Goal: Information Seeking & Learning: Learn about a topic

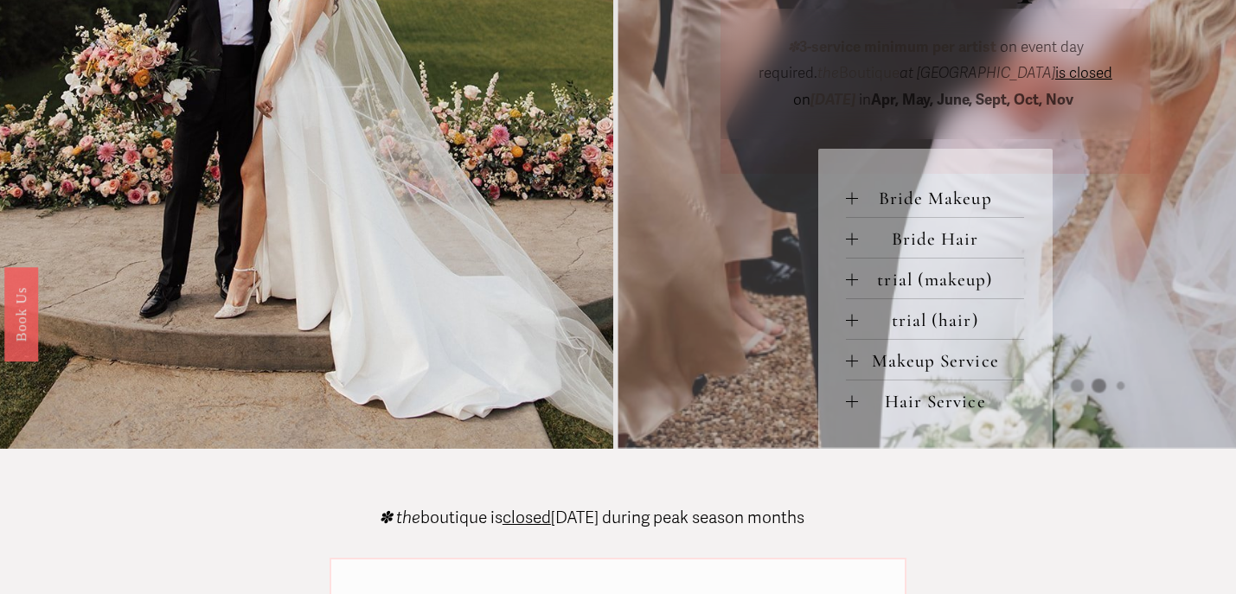
scroll to position [737, 0]
click at [848, 197] on div at bounding box center [852, 197] width 12 height 1
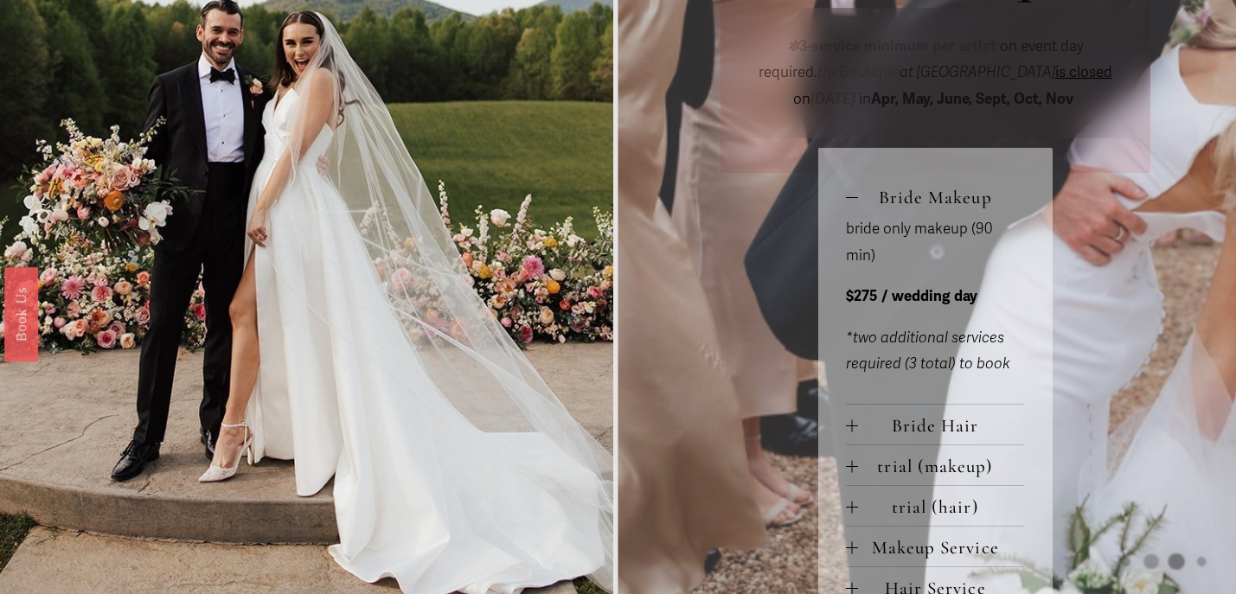
click at [848, 197] on div at bounding box center [852, 197] width 12 height 1
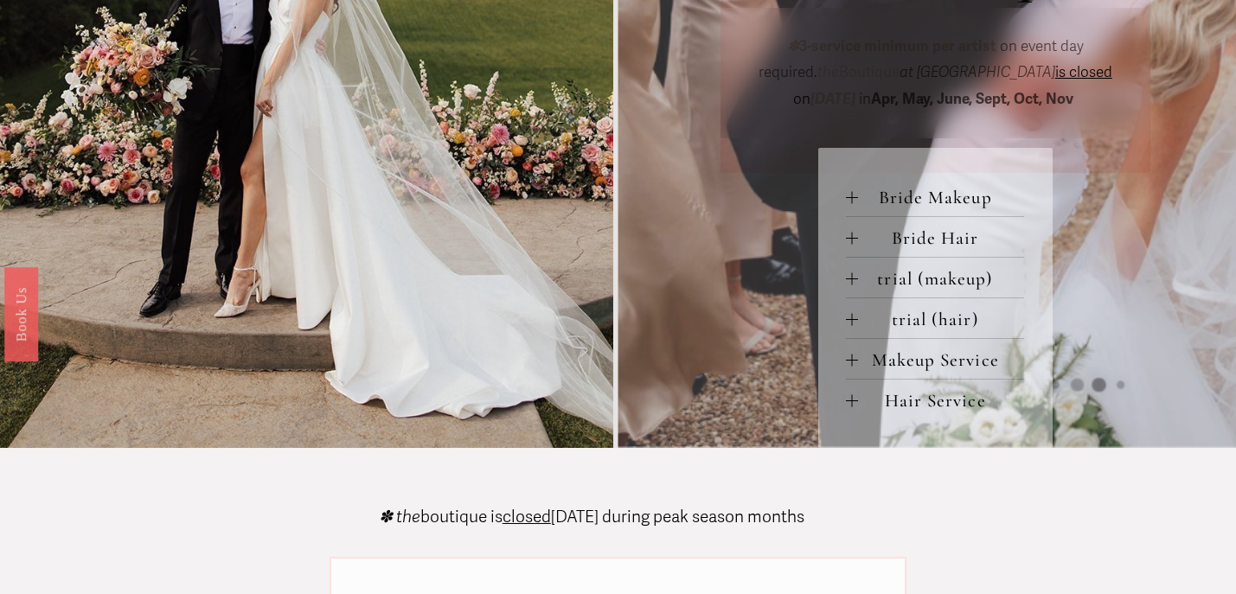
click at [850, 240] on div at bounding box center [852, 238] width 12 height 12
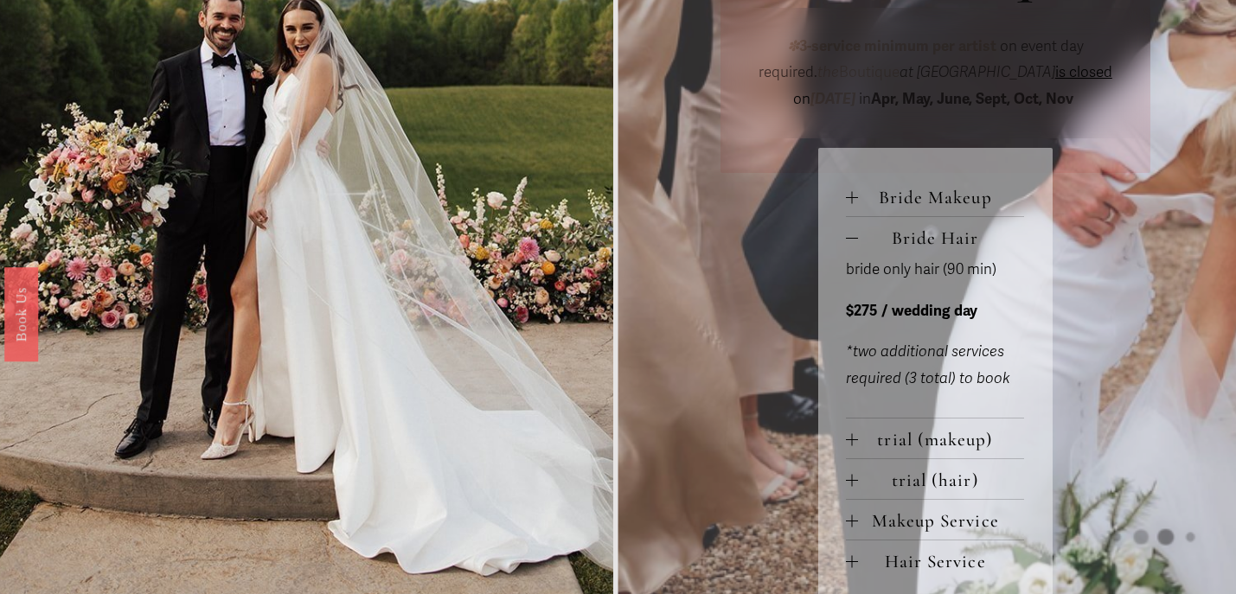
click at [851, 240] on div at bounding box center [852, 238] width 12 height 12
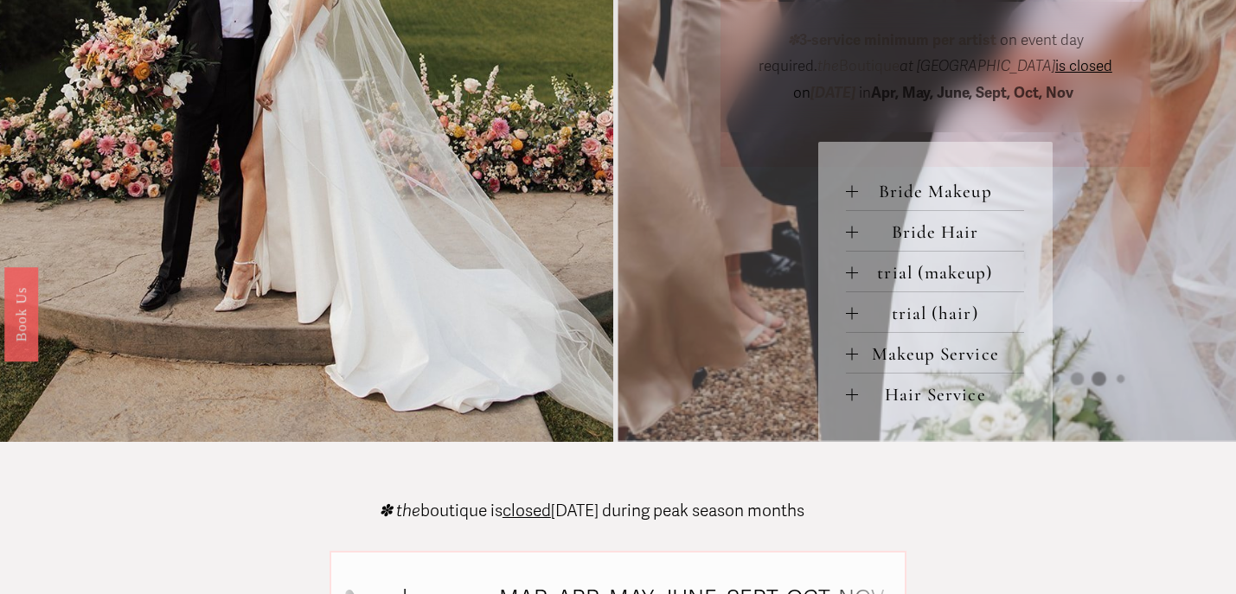
scroll to position [745, 0]
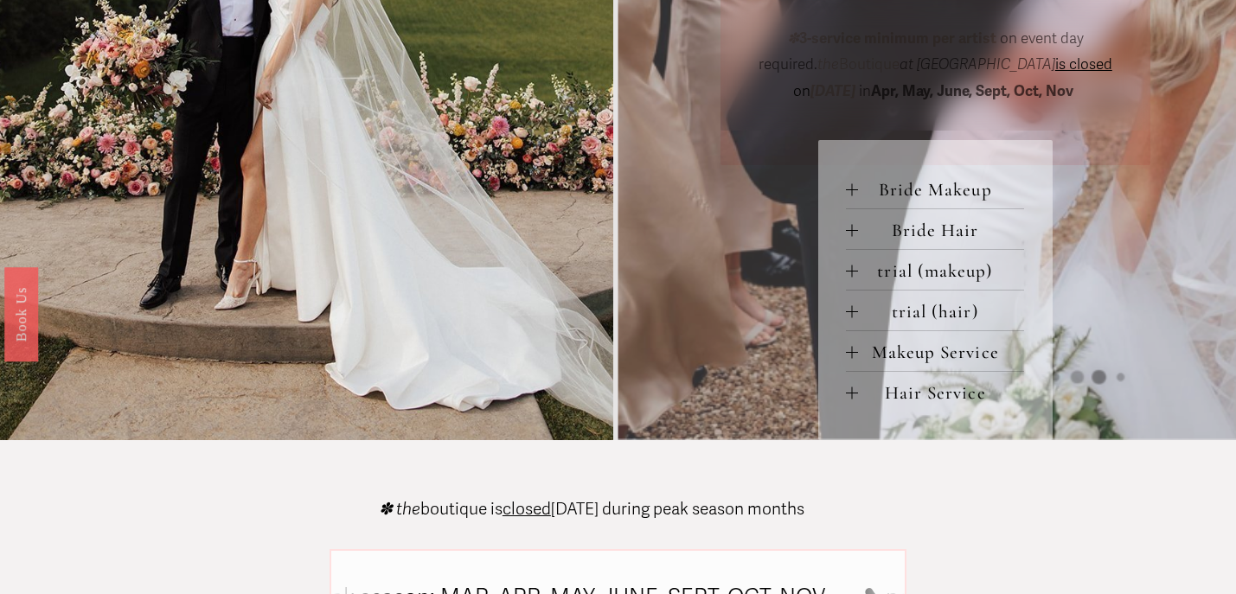
click at [849, 356] on div at bounding box center [852, 352] width 12 height 12
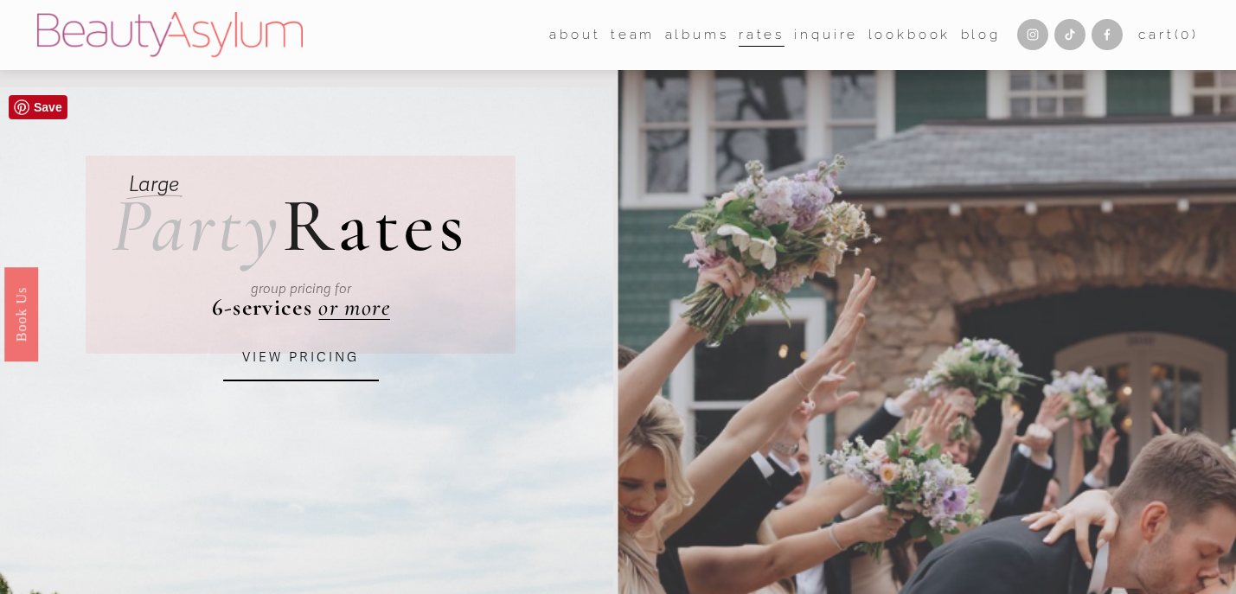
click at [299, 356] on link "VIEW PRICING" at bounding box center [301, 358] width 156 height 47
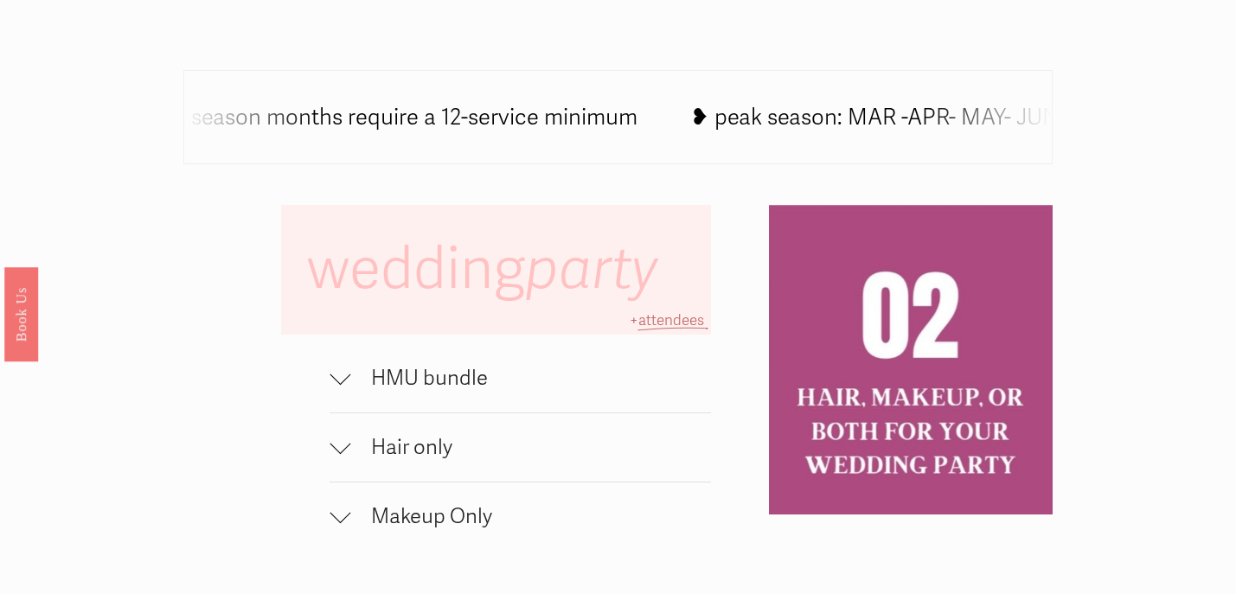
scroll to position [1073, 0]
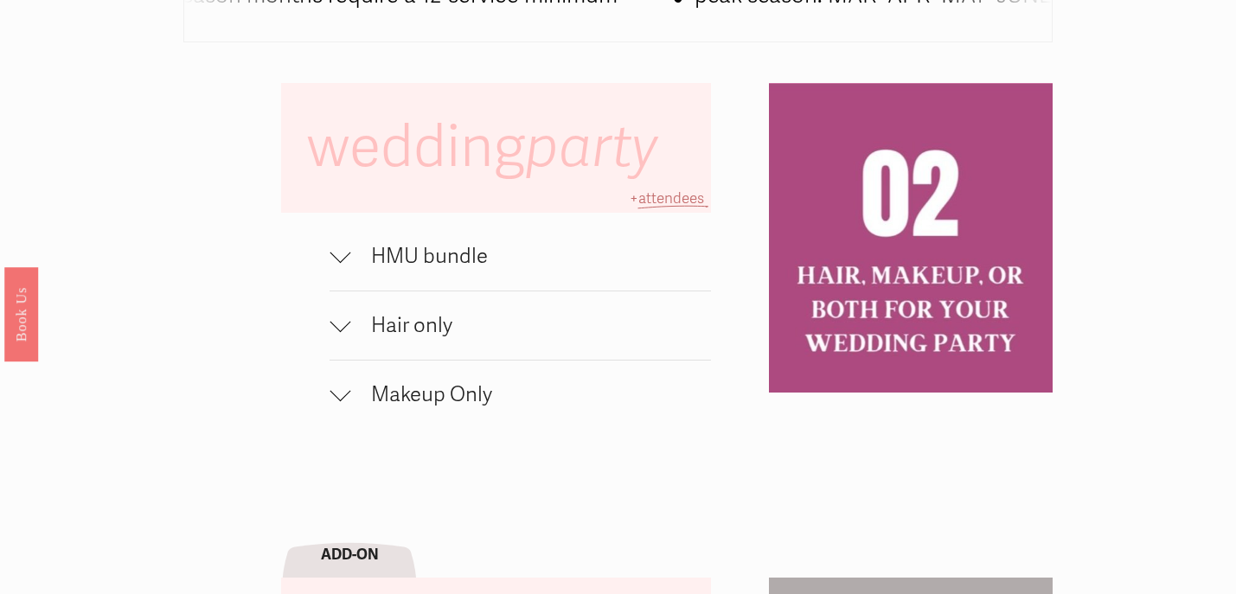
click at [350, 263] on span "HMU bundle" at bounding box center [530, 256] width 360 height 25
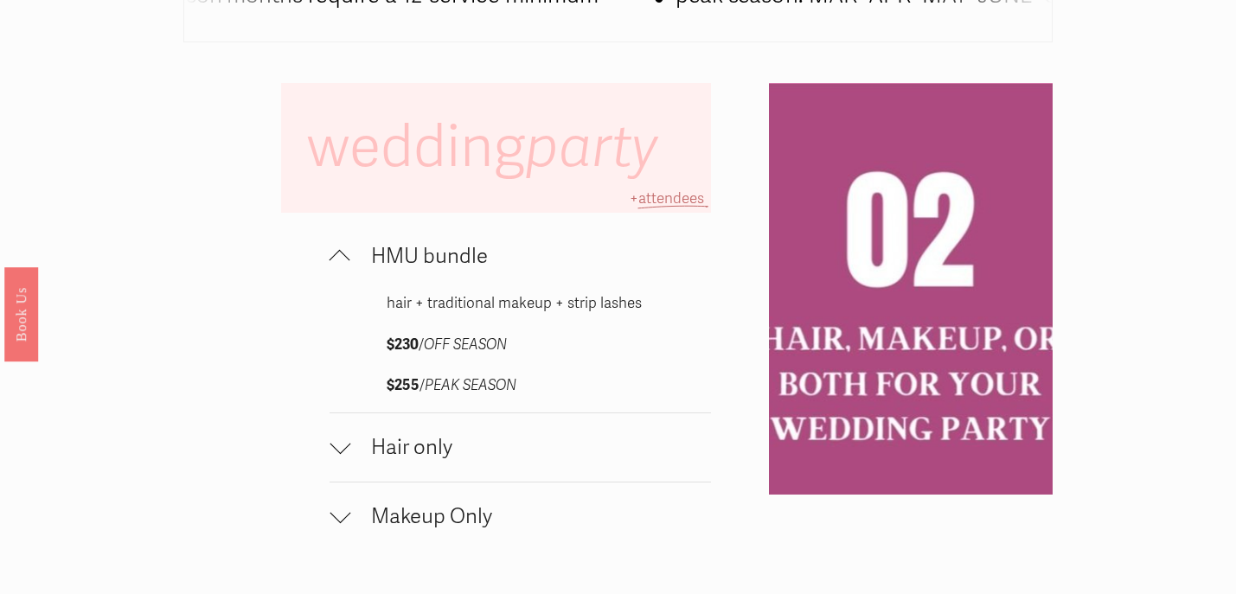
click at [334, 243] on button "HMU bundle" at bounding box center [520, 256] width 381 height 68
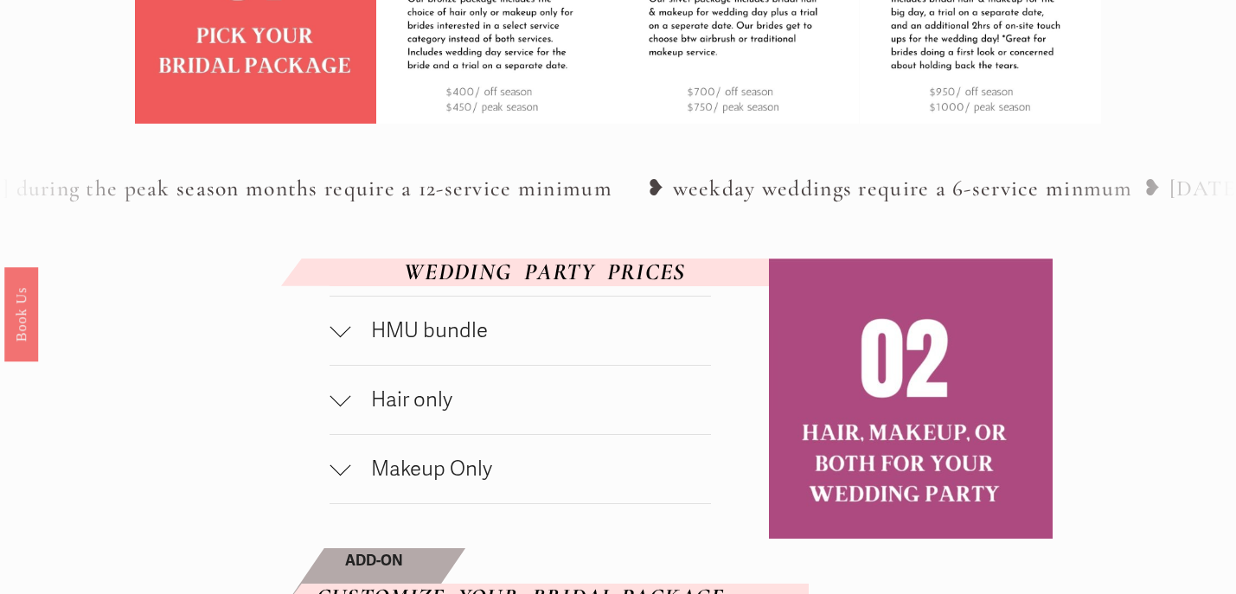
scroll to position [701, 0]
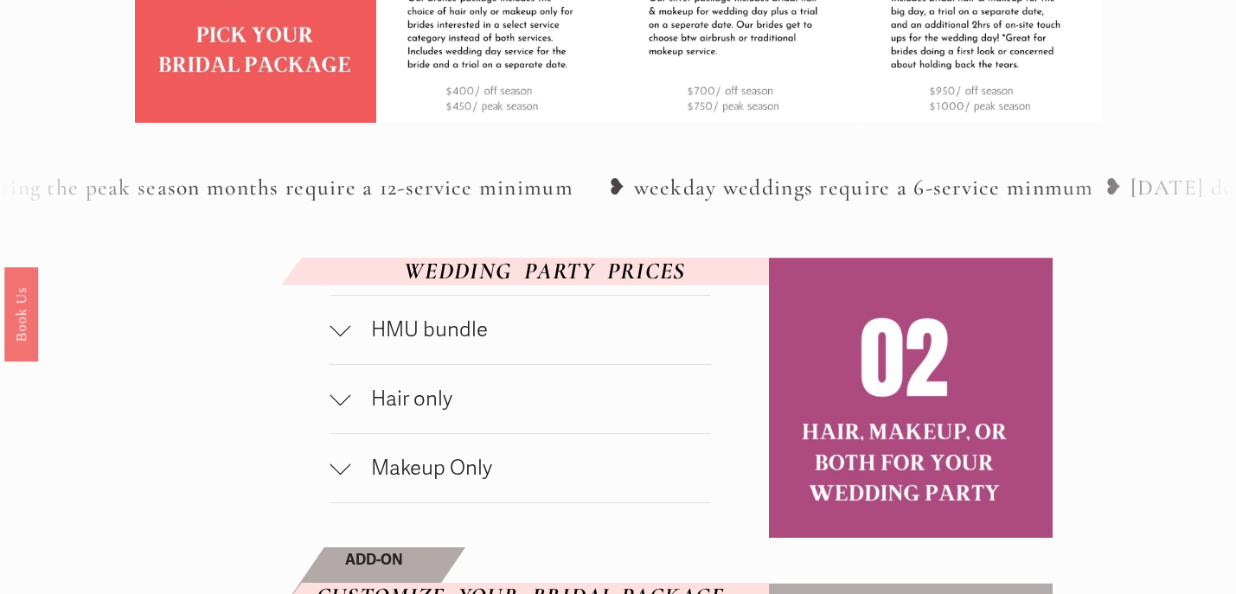
click at [343, 406] on div at bounding box center [340, 395] width 21 height 21
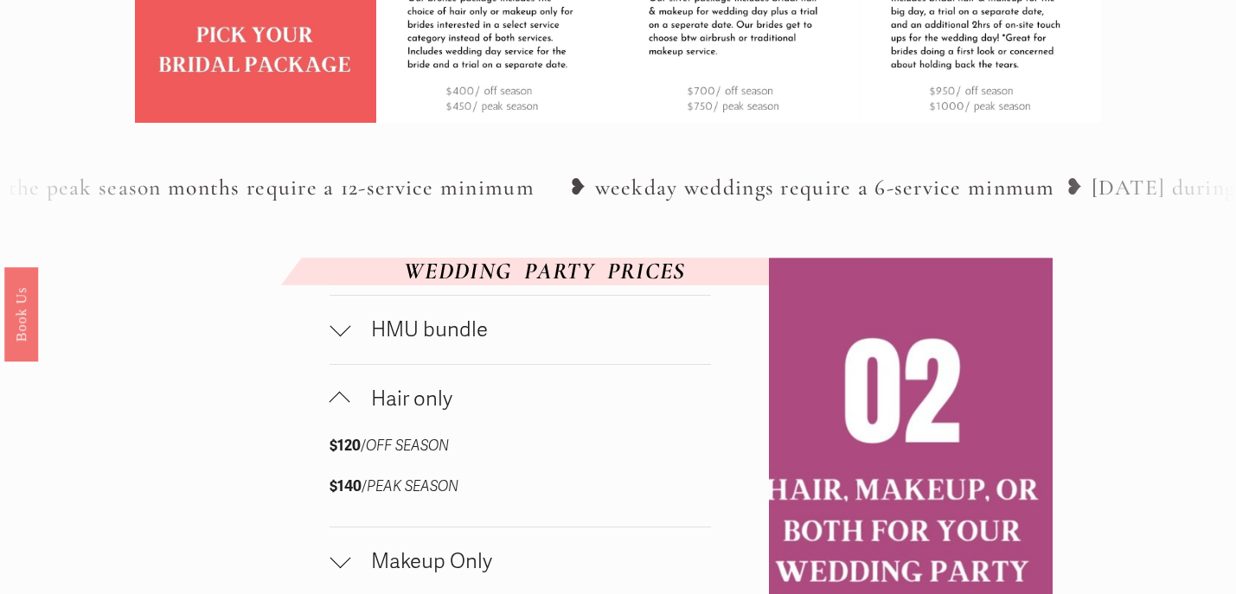
click at [343, 413] on div at bounding box center [340, 402] width 21 height 21
